Goal: Find contact information: Find contact information

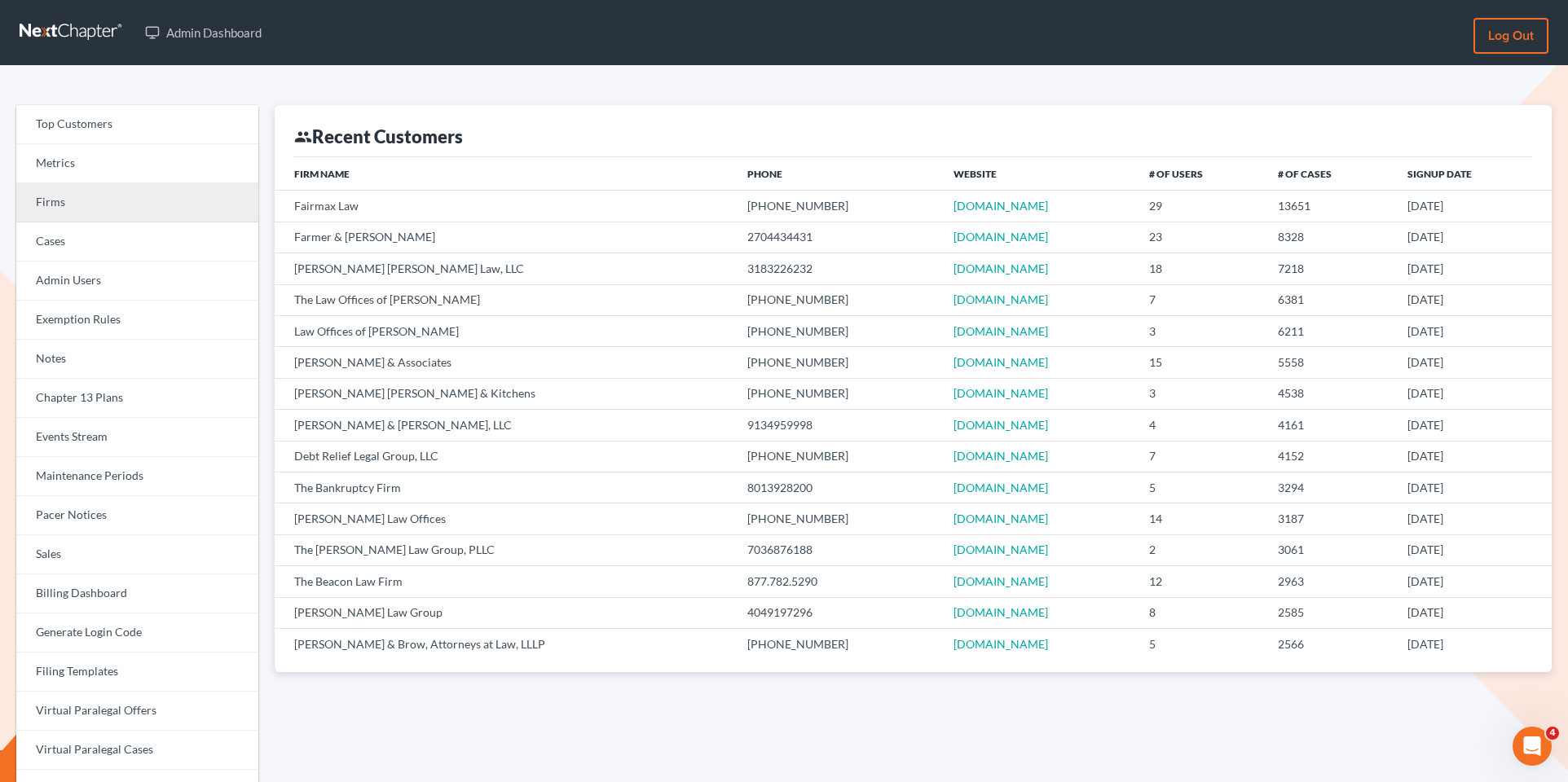
click at [218, 220] on link "Firms" at bounding box center [137, 203] width 243 height 39
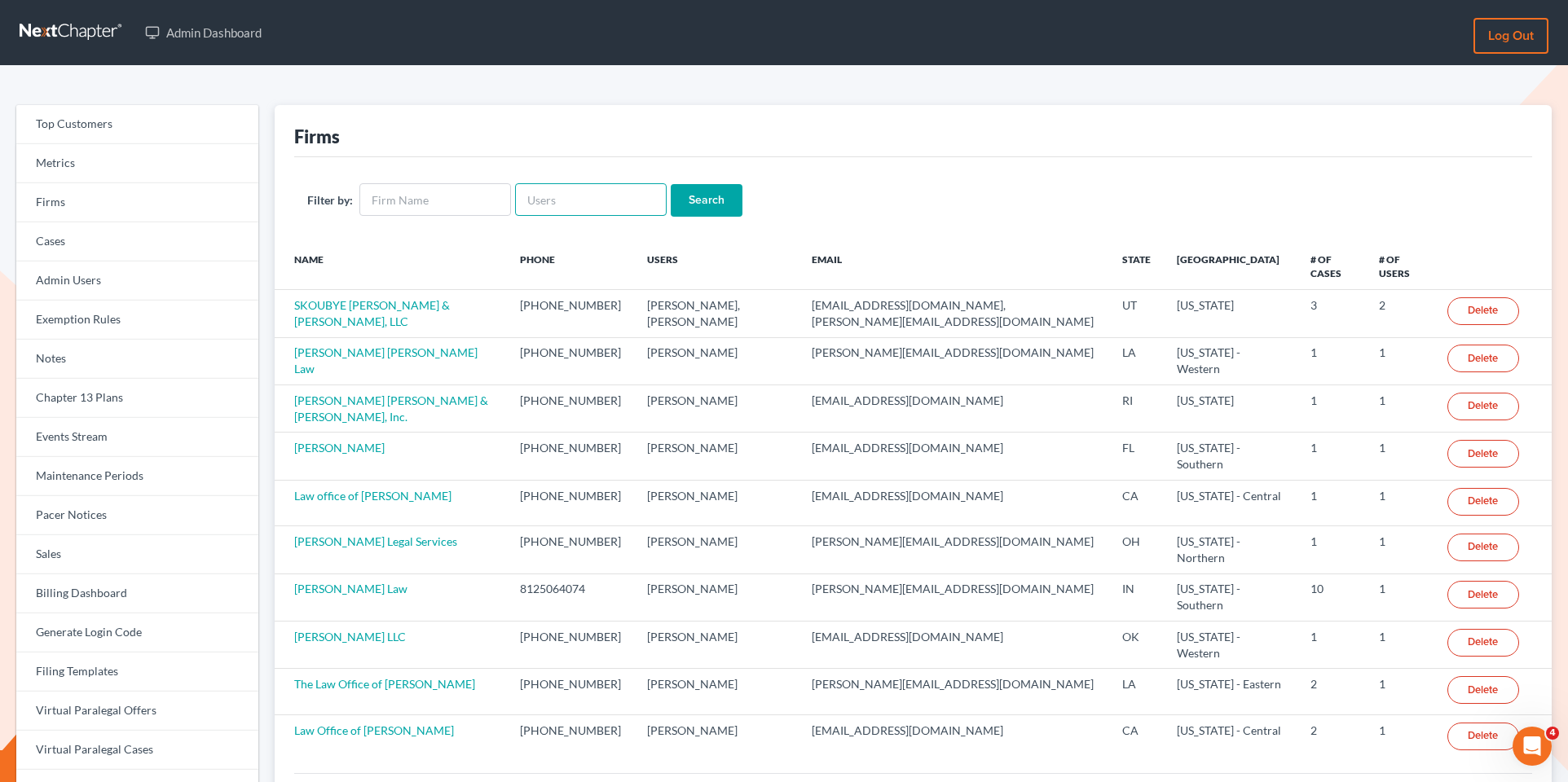
click at [592, 206] on input "text" at bounding box center [590, 199] width 151 height 33
click at [422, 209] on input "text" at bounding box center [434, 199] width 151 height 33
type input "crowly"
click at [671, 184] on input "Search" at bounding box center [707, 200] width 71 height 33
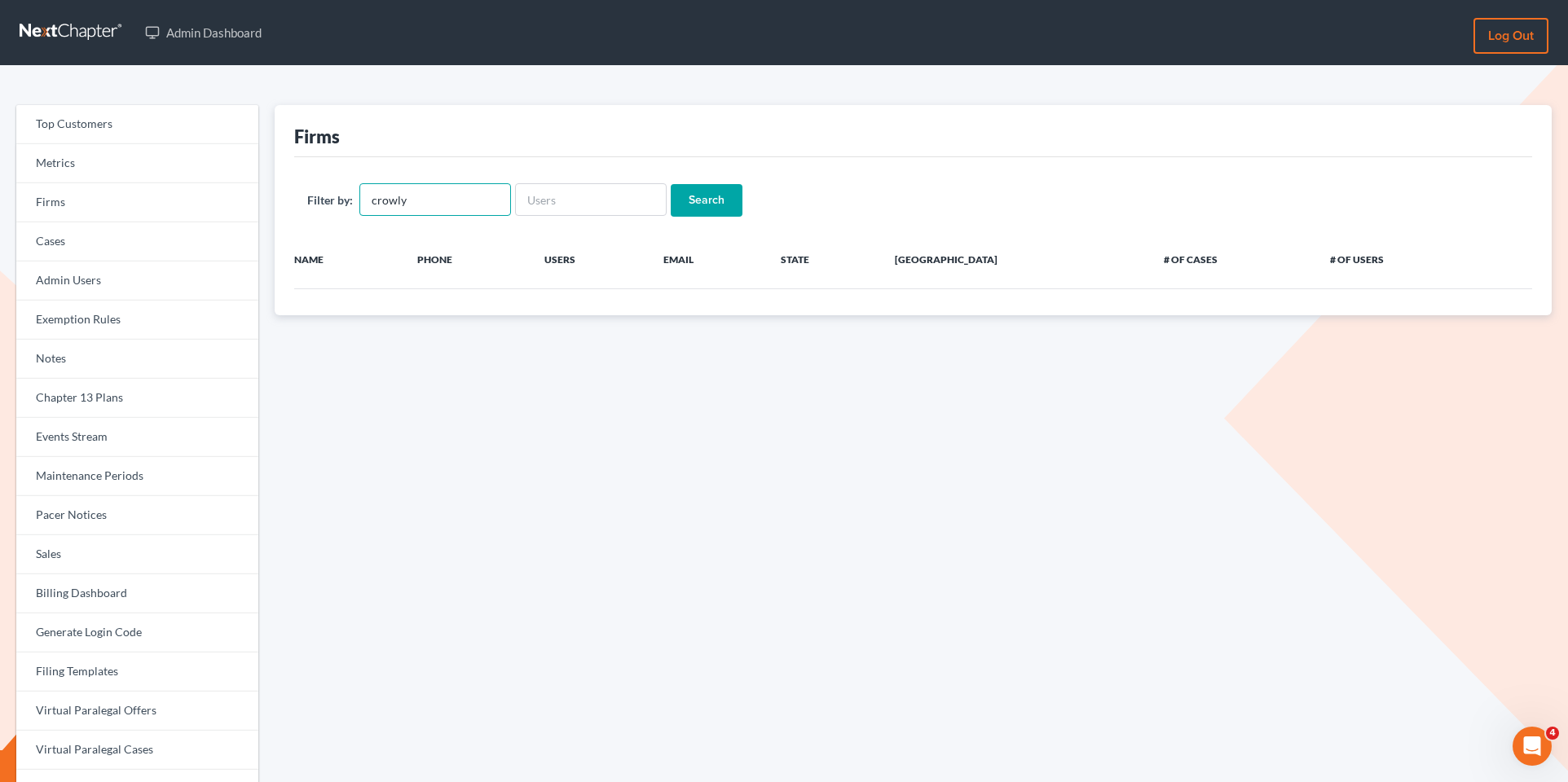
click at [417, 210] on input "crowly" at bounding box center [434, 199] width 151 height 33
type input "CROWLEY REYNOLD"
click at [691, 198] on input "Search" at bounding box center [707, 200] width 71 height 33
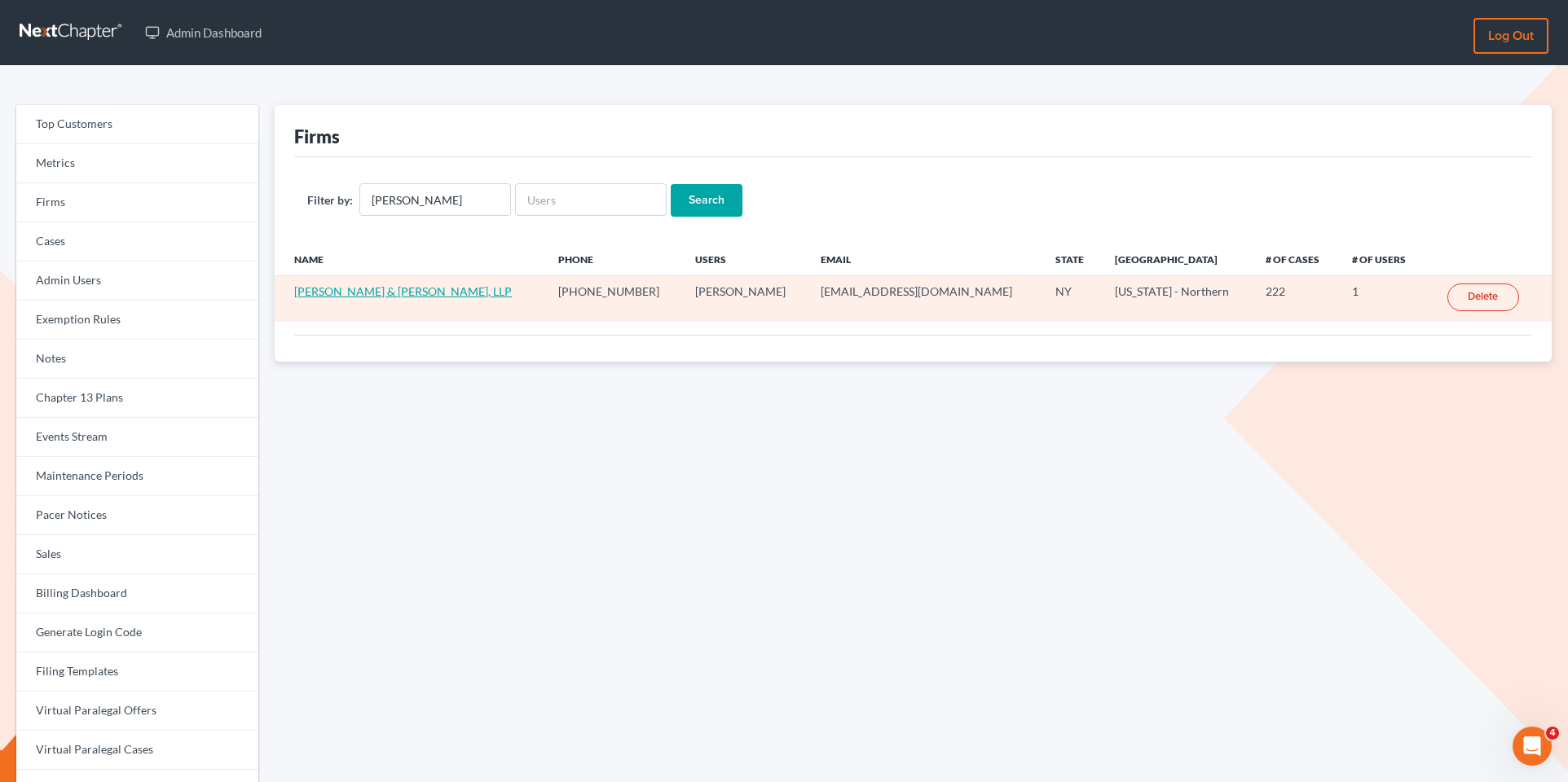
click at [347, 292] on link "[PERSON_NAME] & [PERSON_NAME], LLP" at bounding box center [403, 291] width 218 height 14
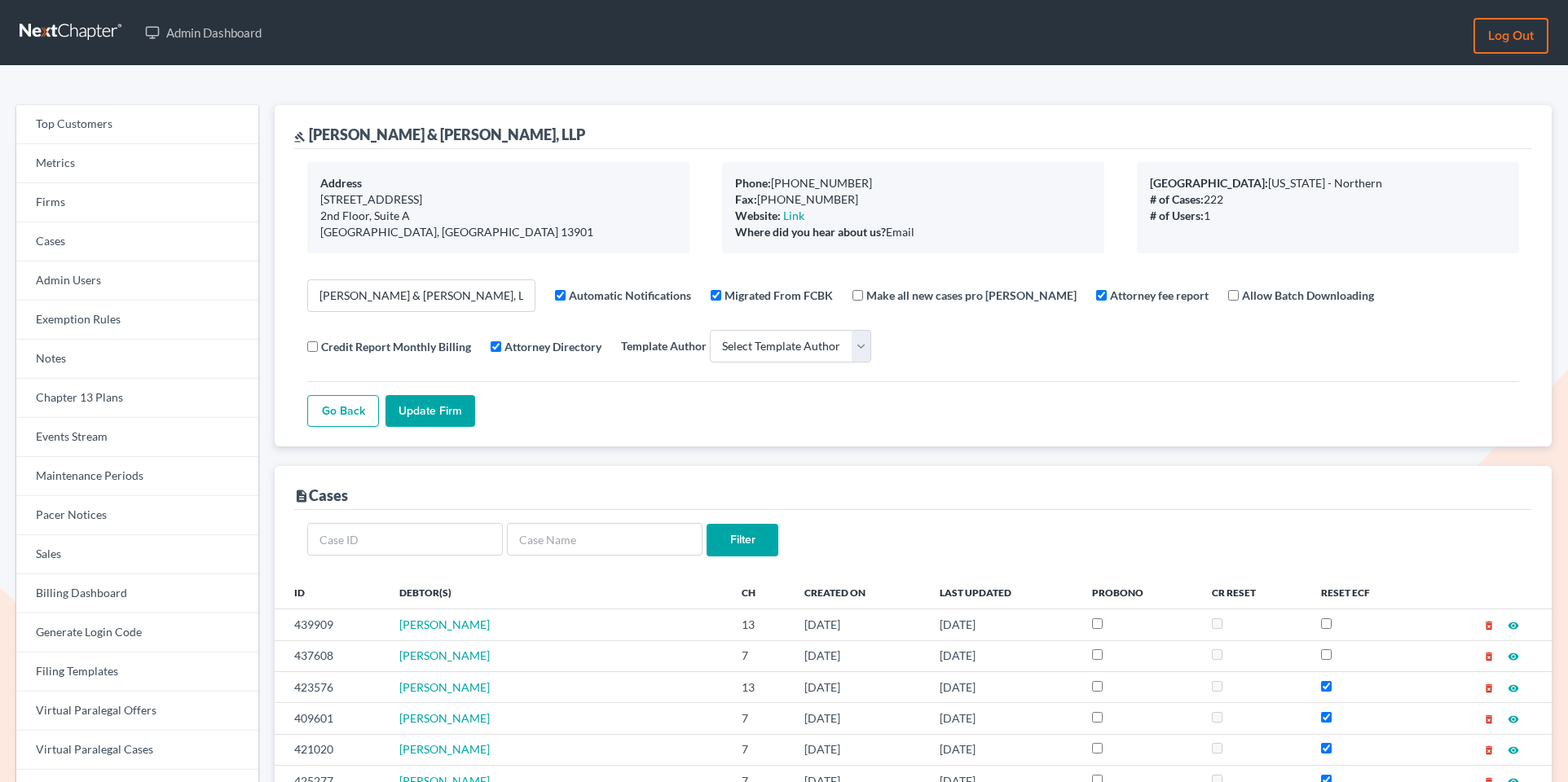
select select
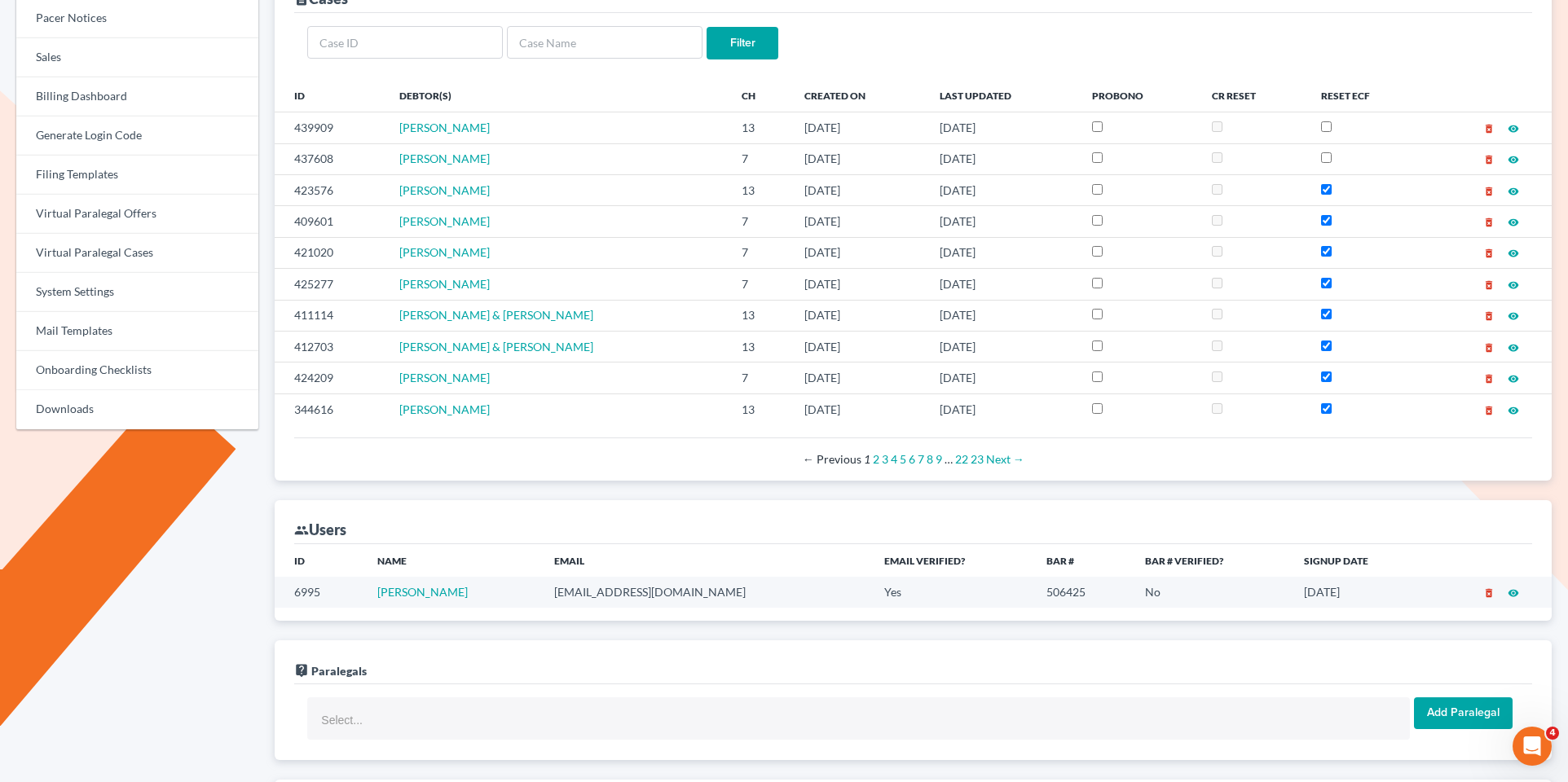
scroll to position [923, 0]
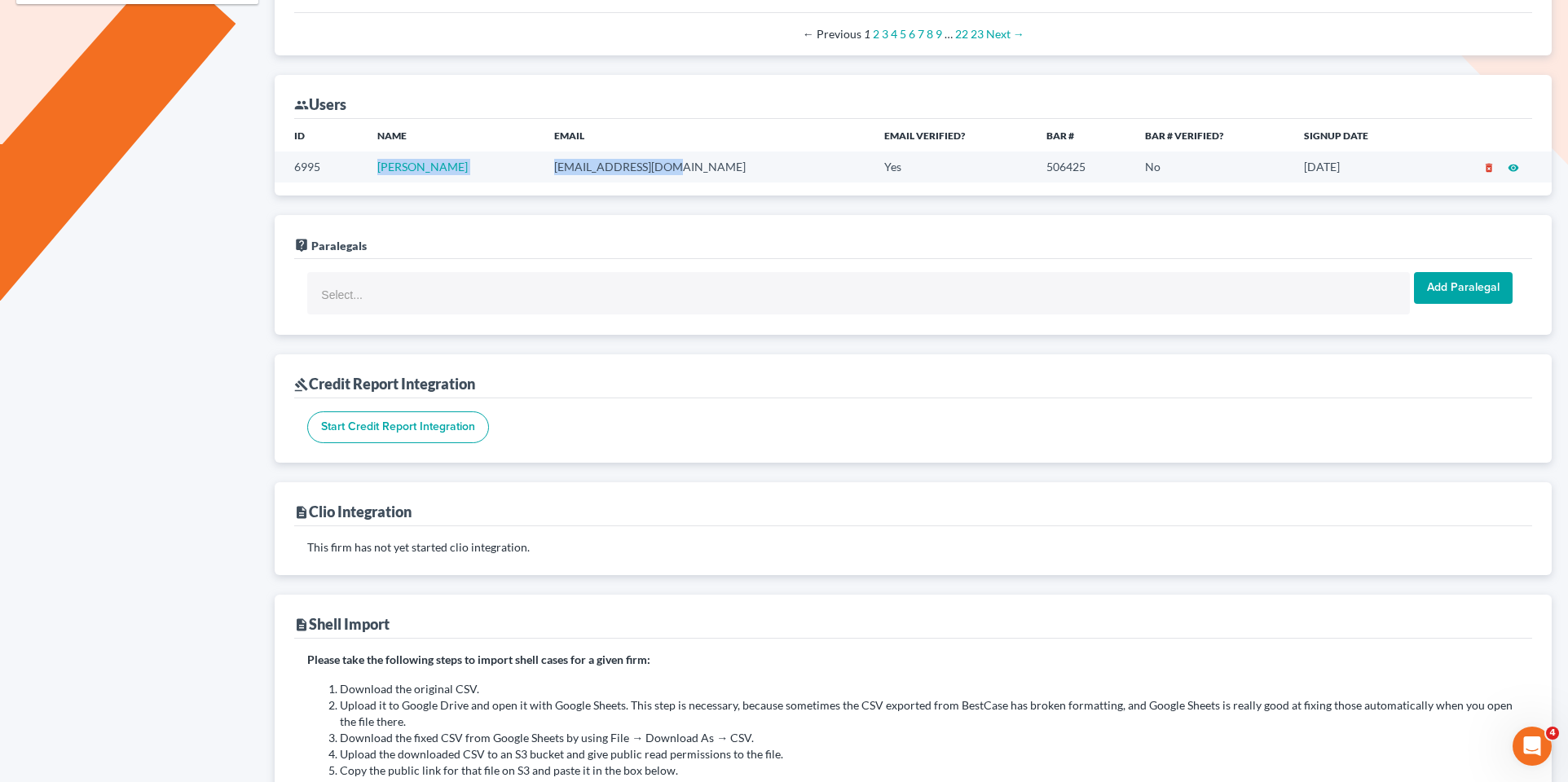
drag, startPoint x: 702, startPoint y: 162, endPoint x: 580, endPoint y: 148, distance: 122.8
click at [580, 151] on tr "6995 [PERSON_NAME] [EMAIL_ADDRESS][DOMAIN_NAME] Yes 506425 No [DATE] delete_for…" at bounding box center [913, 166] width 1278 height 30
click at [607, 159] on td "[EMAIL_ADDRESS][DOMAIN_NAME]" at bounding box center [706, 166] width 330 height 30
drag, startPoint x: 707, startPoint y: 164, endPoint x: 580, endPoint y: 164, distance: 127.0
click at [580, 164] on tr "6995 [PERSON_NAME] [EMAIL_ADDRESS][DOMAIN_NAME] Yes 506425 No [DATE] delete_for…" at bounding box center [913, 166] width 1278 height 30
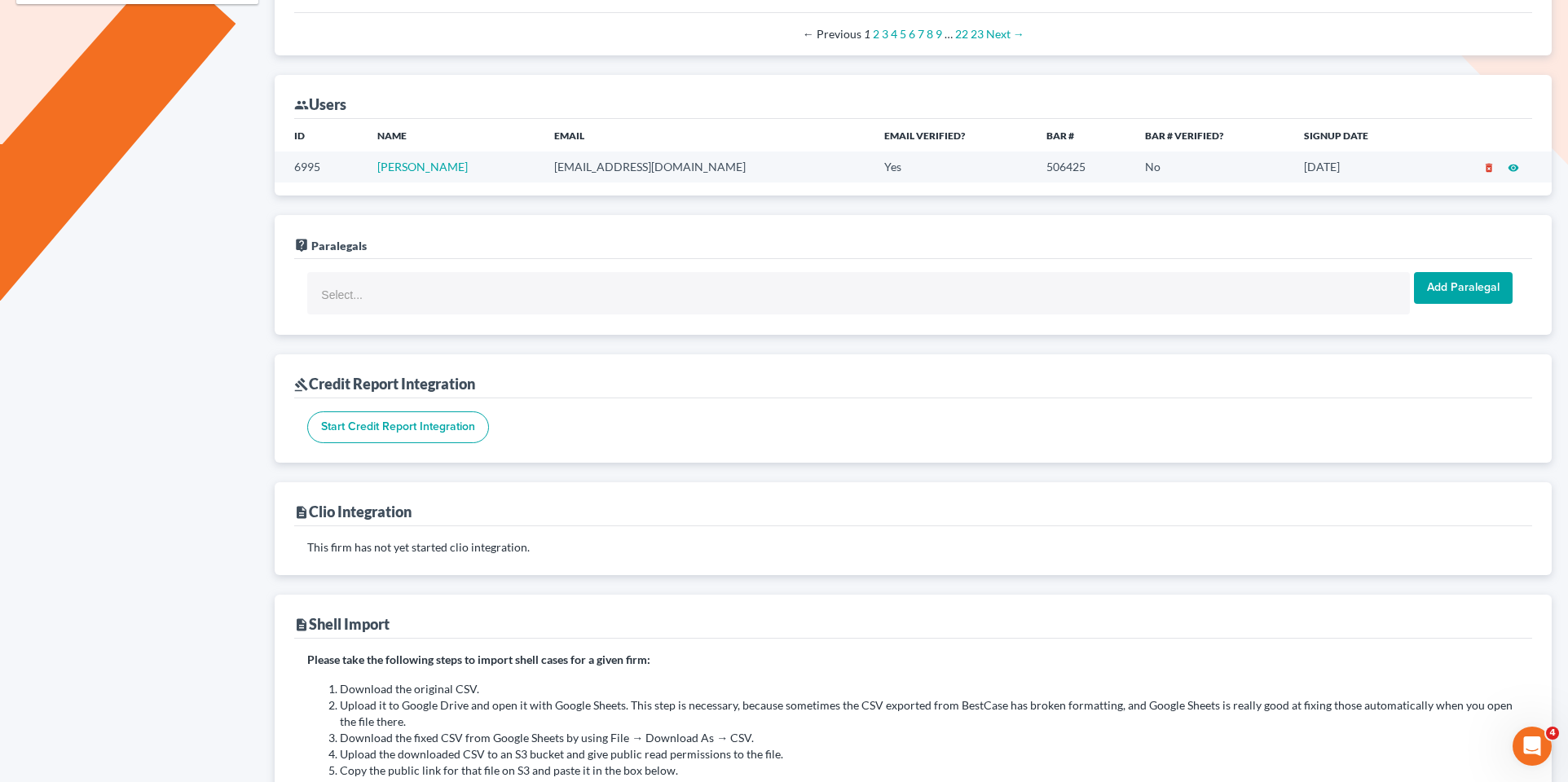
copy tr "[EMAIL_ADDRESS][DOMAIN_NAME]"
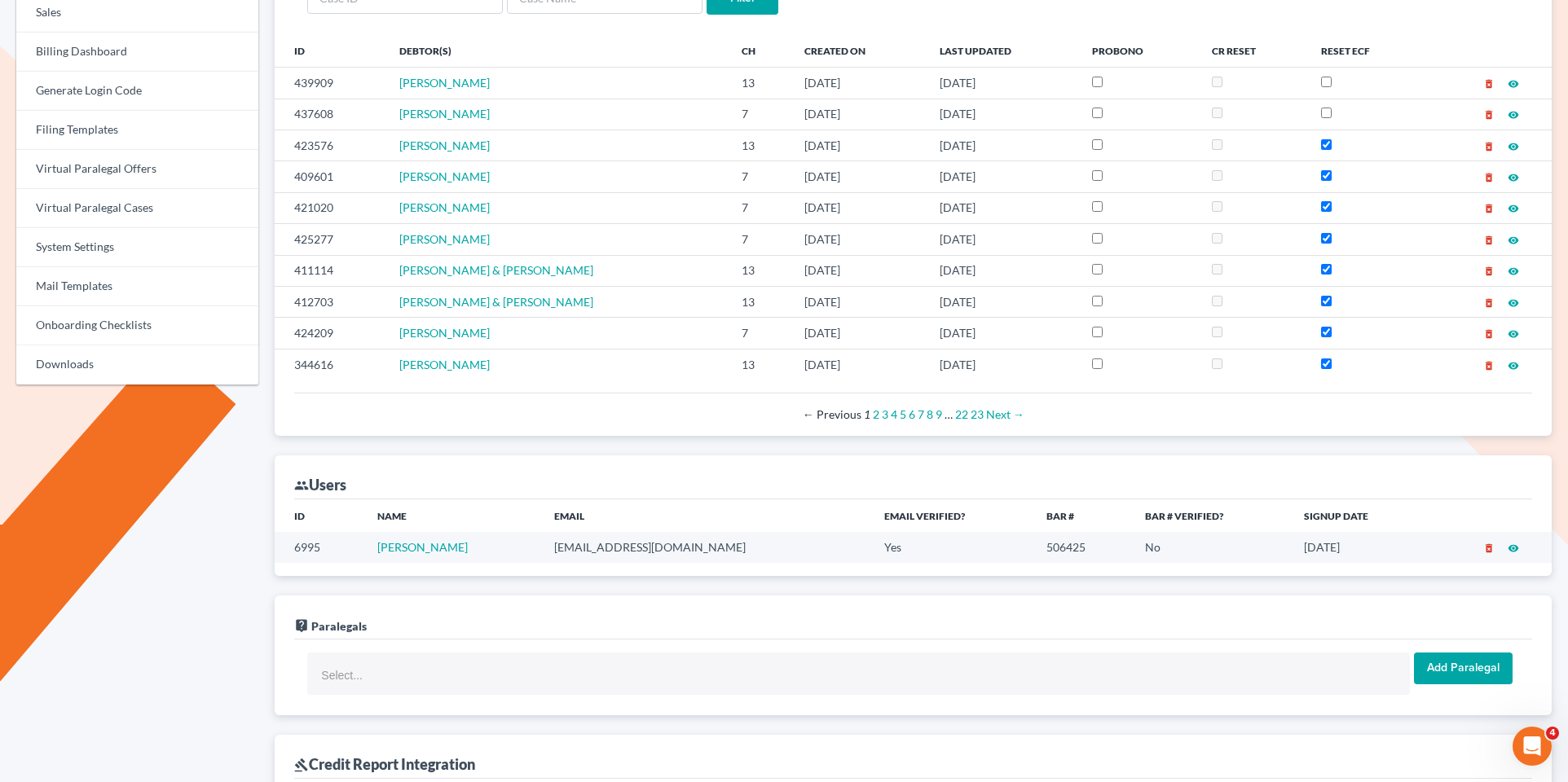
scroll to position [0, 0]
